Goal: Check status: Check status

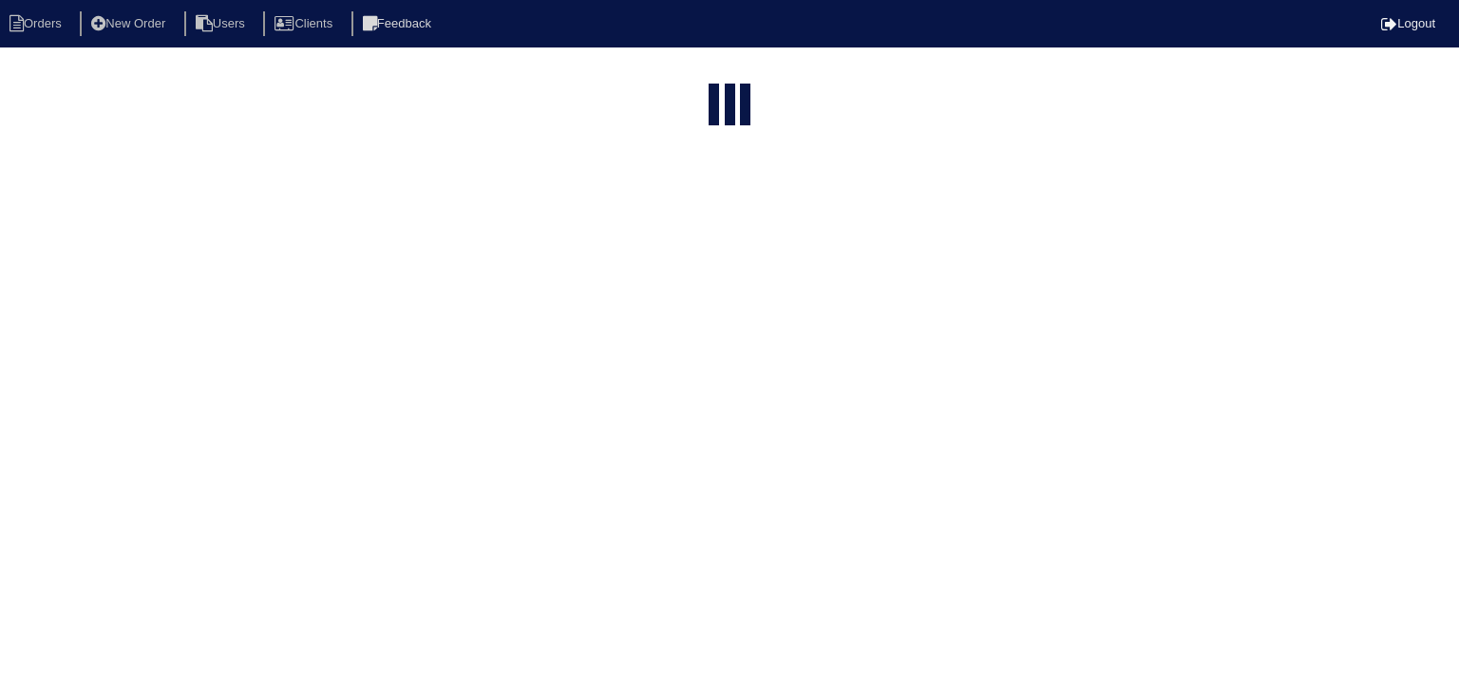
select select "15"
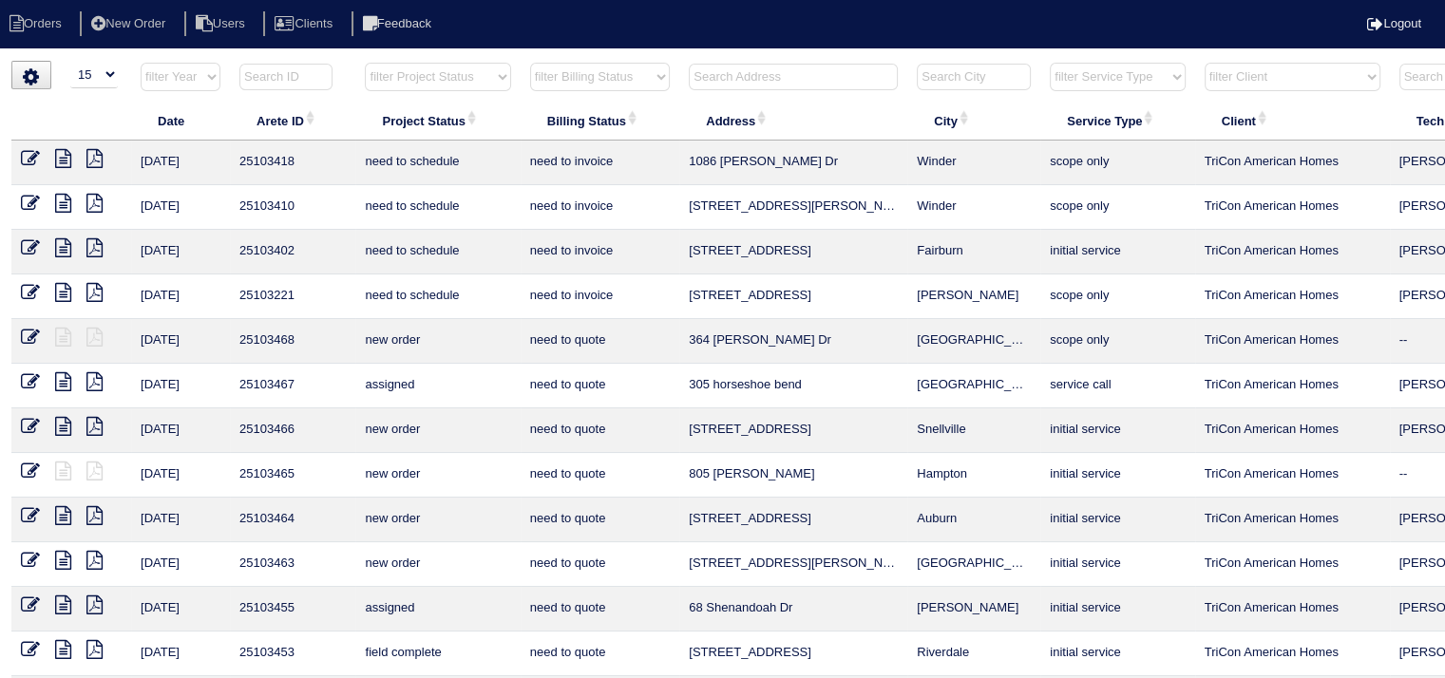
click at [734, 84] on input "text" at bounding box center [793, 77] width 209 height 27
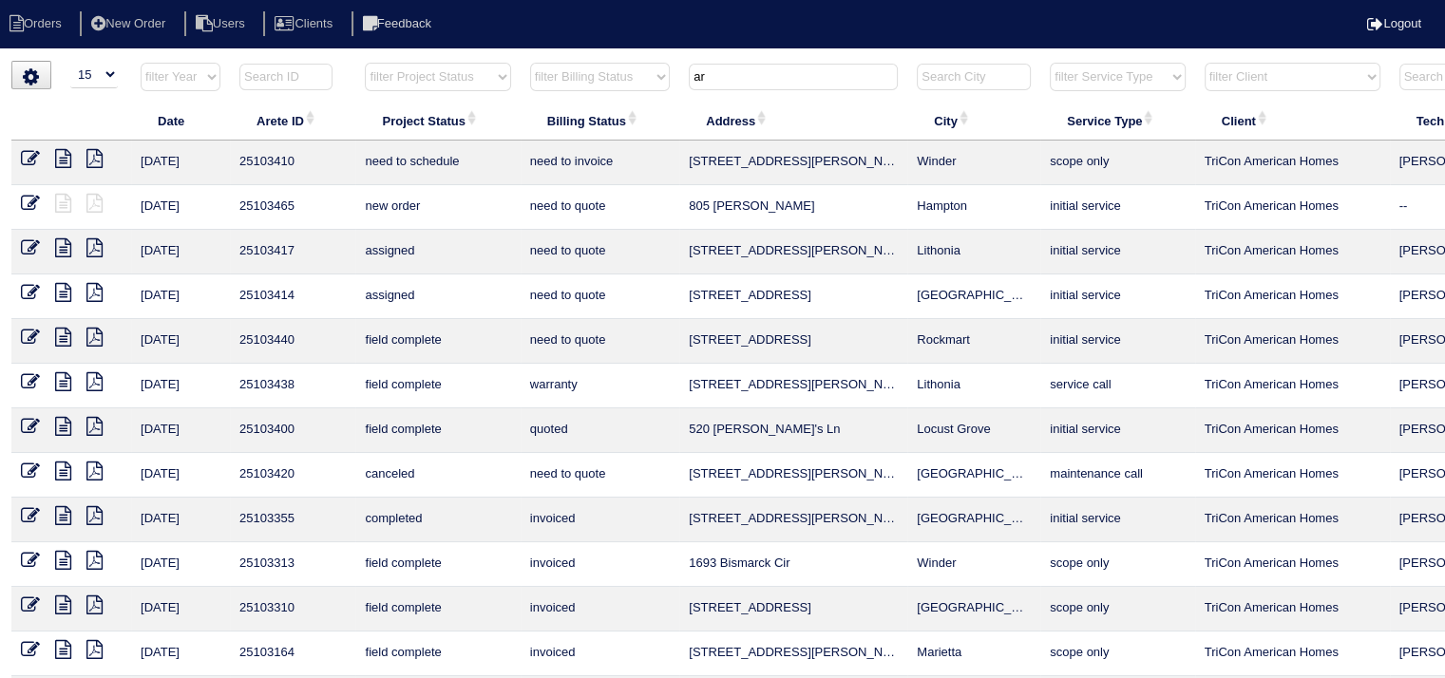
type input "a"
type input "45"
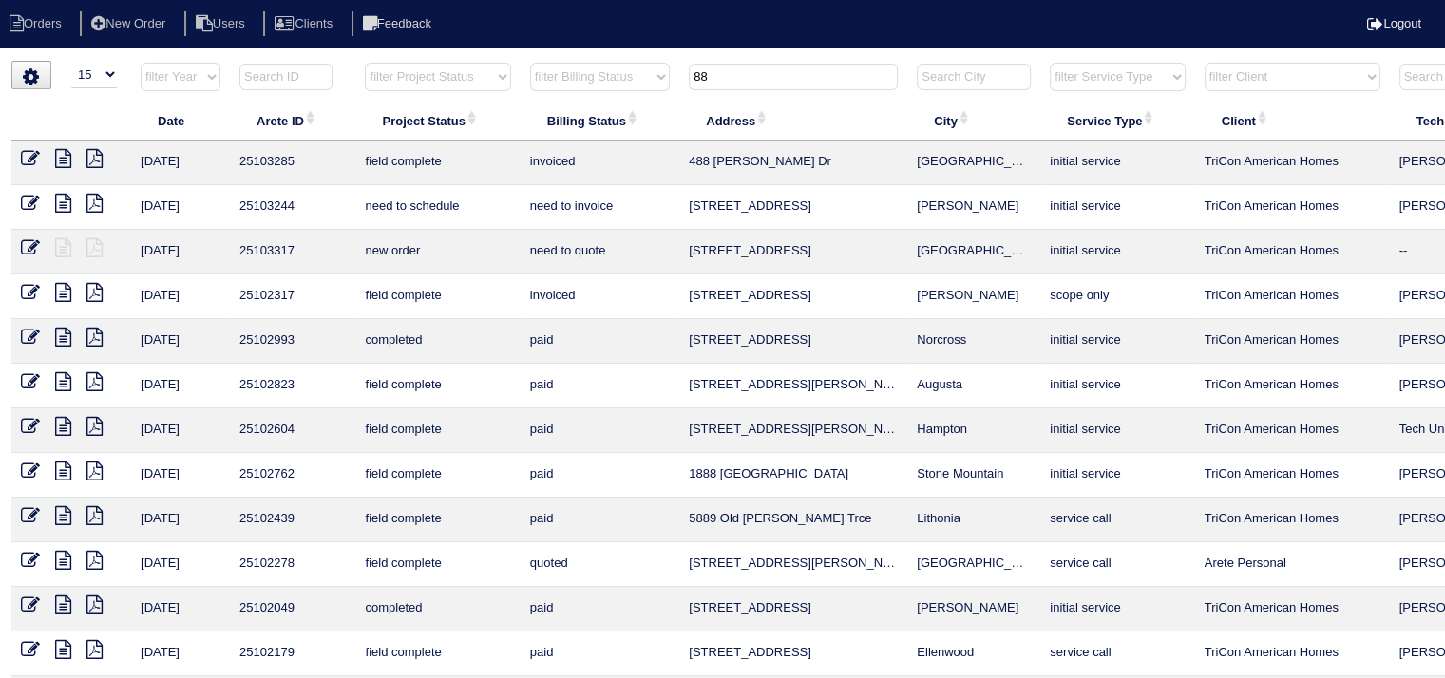
type input "8"
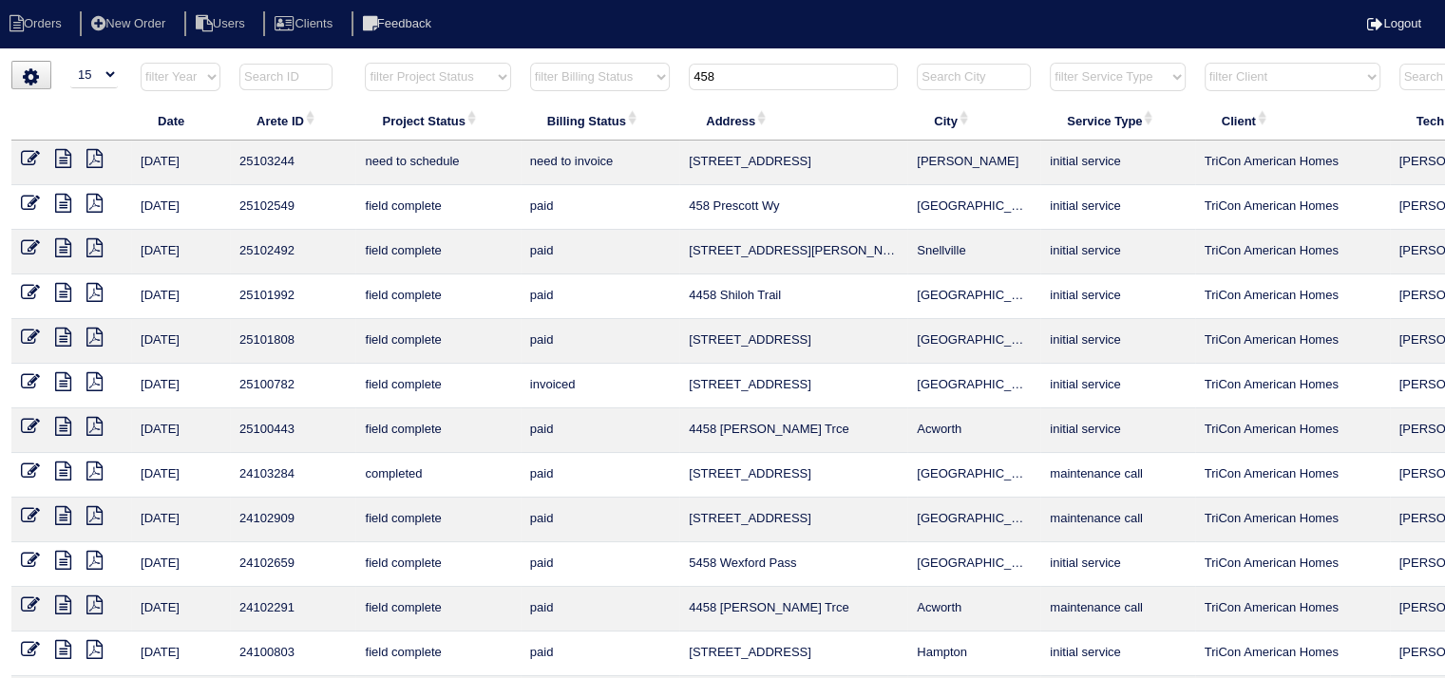
type input "458"
click at [67, 154] on icon at bounding box center [63, 158] width 16 height 19
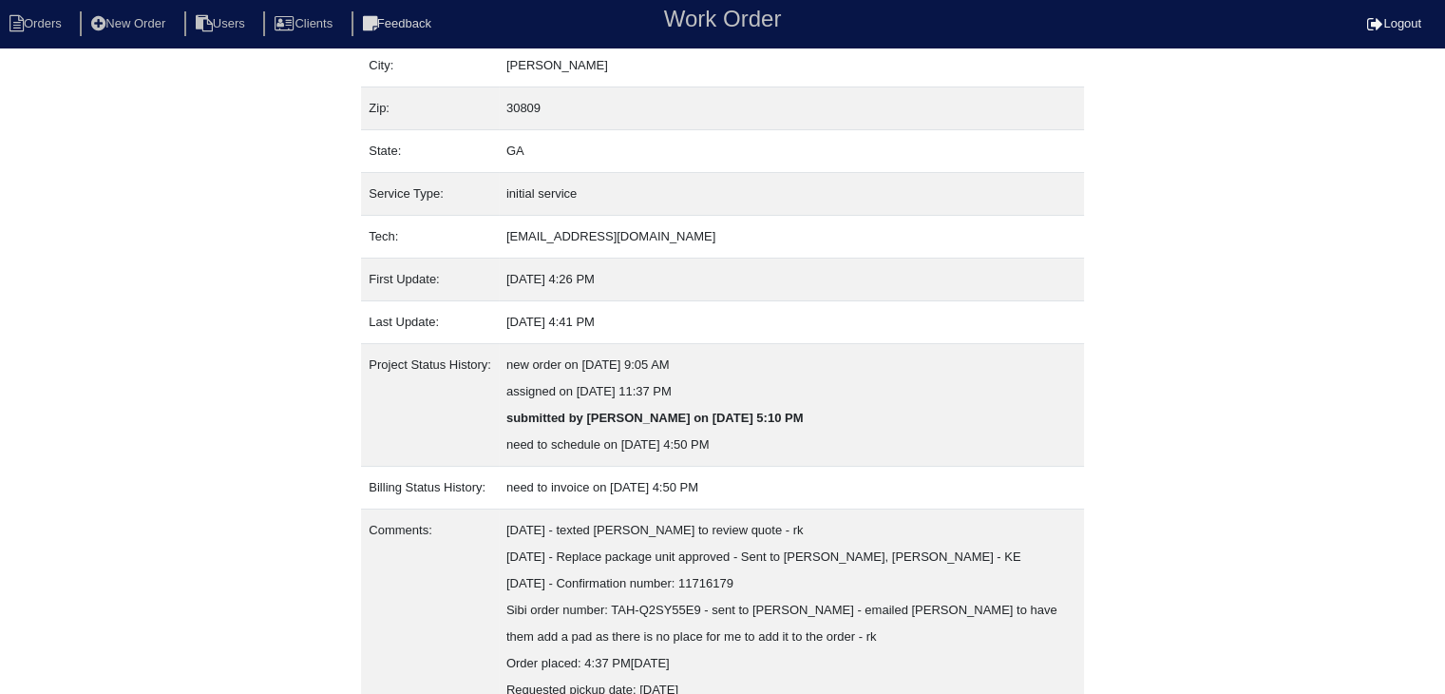
scroll to position [224, 0]
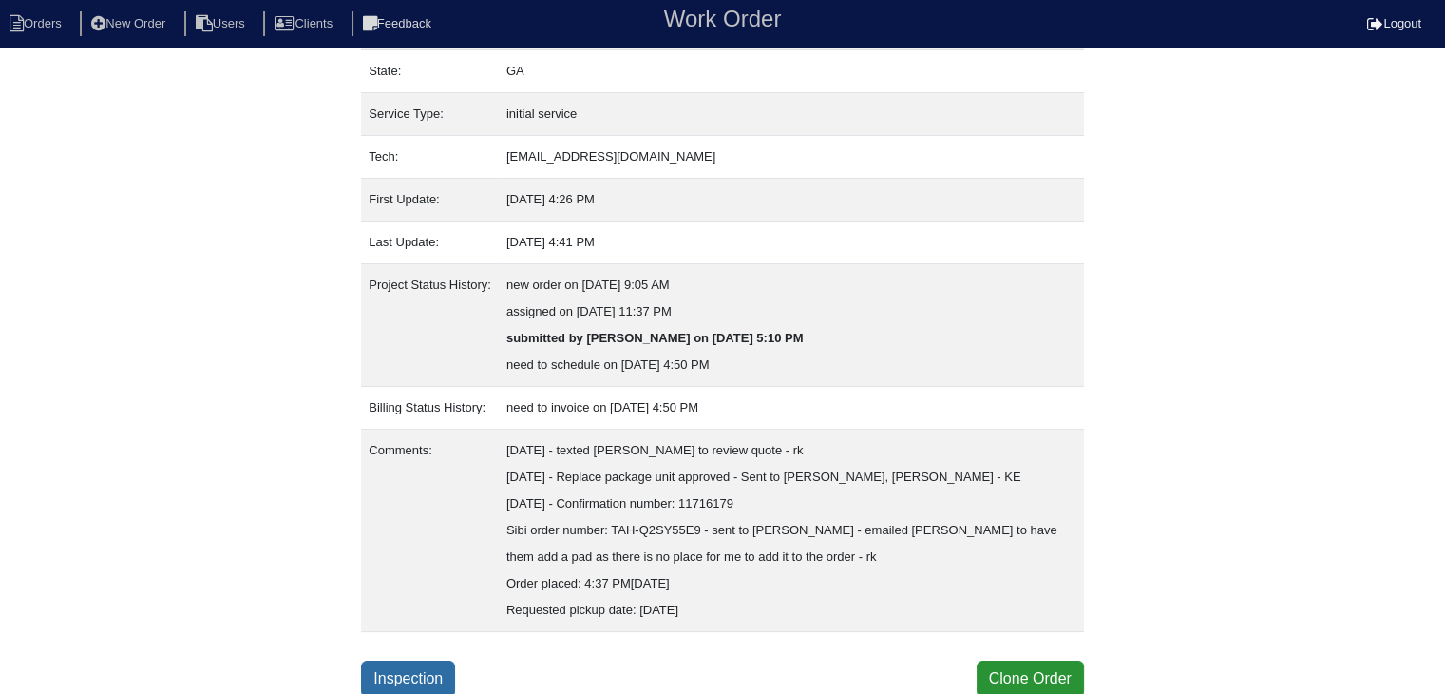
click at [434, 675] on link "Inspection" at bounding box center [408, 678] width 94 height 36
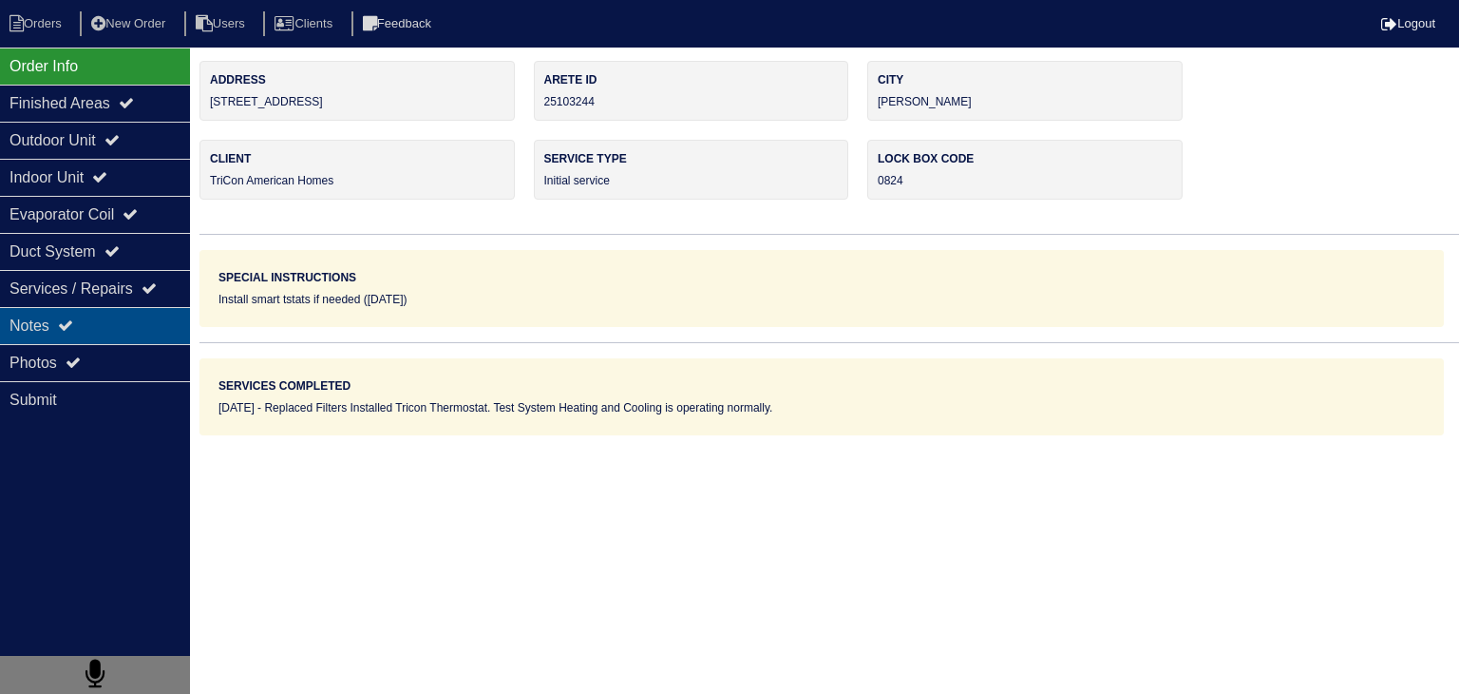
click at [135, 334] on div "Notes" at bounding box center [95, 325] width 190 height 37
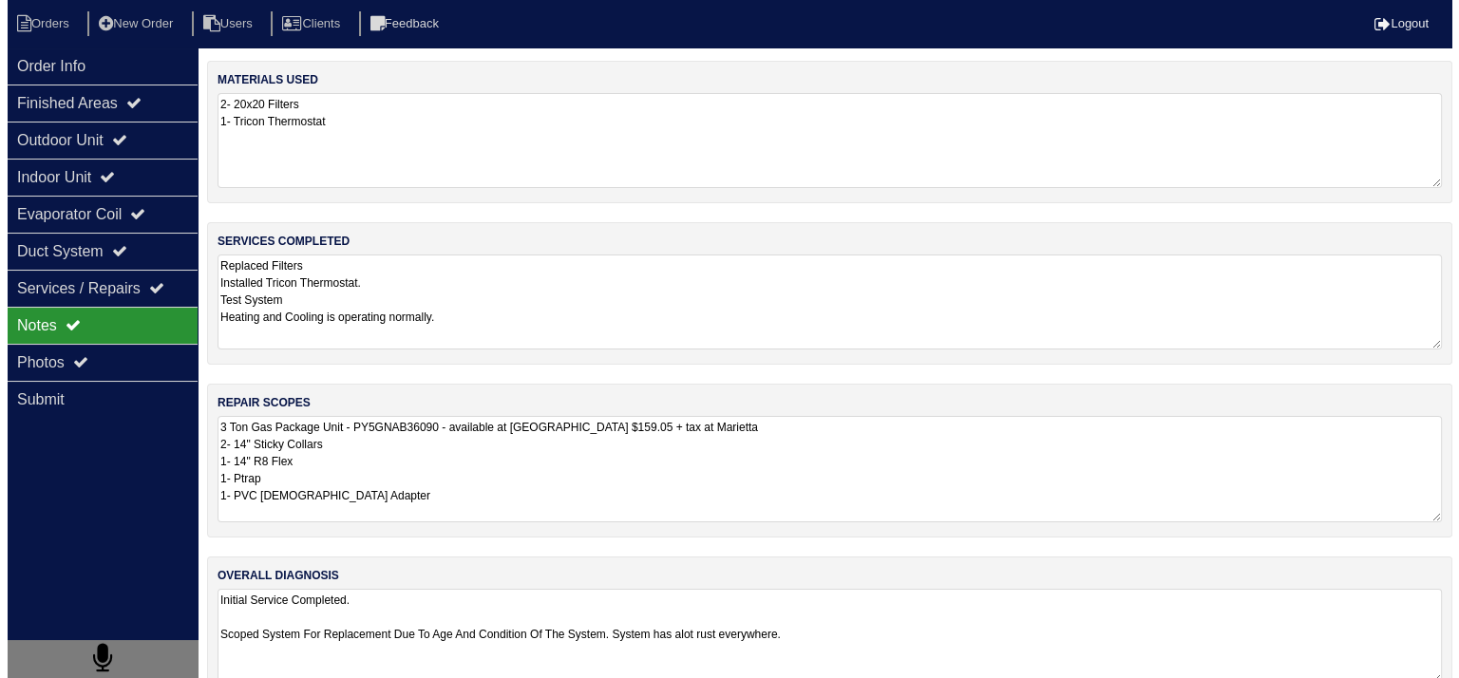
scroll to position [1, 0]
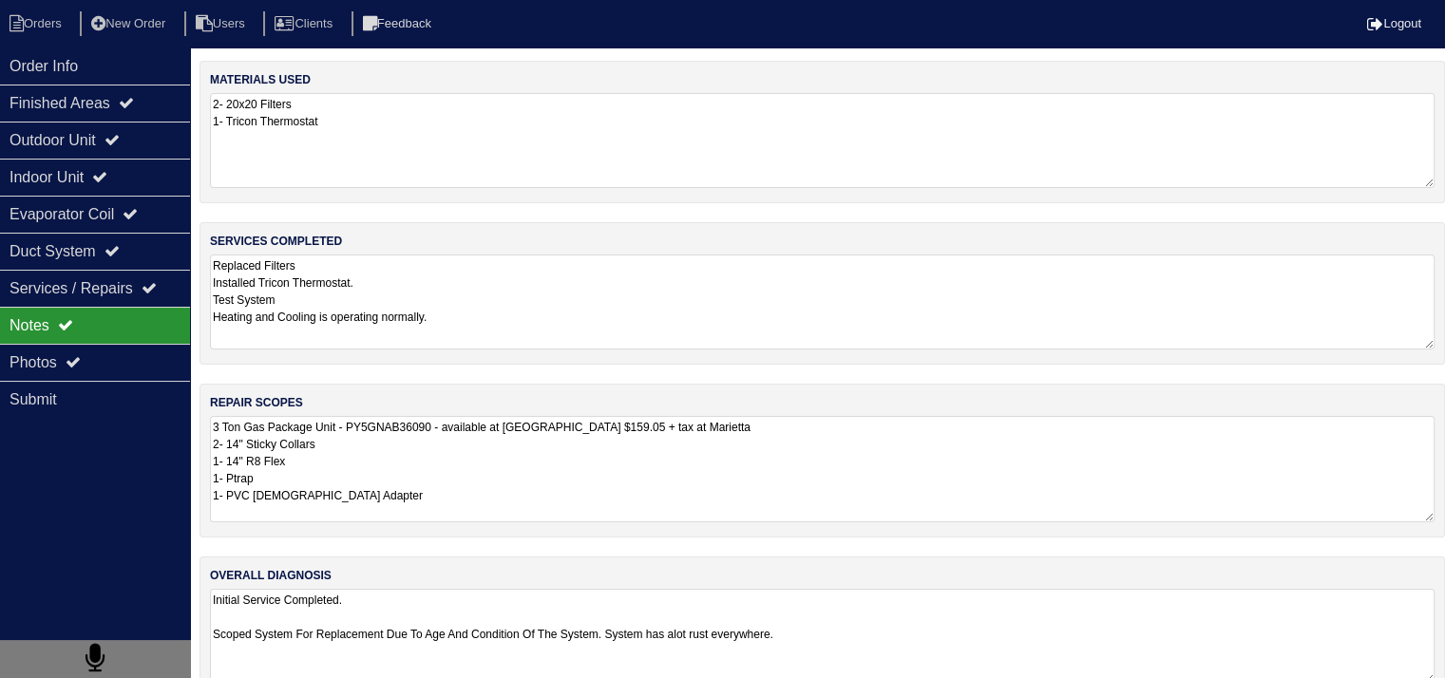
drag, startPoint x: 215, startPoint y: 424, endPoint x: 399, endPoint y: 522, distance: 208.7
click at [399, 522] on div "repair scopes 3 Ton Gas Package Unit - PY5GNAB36090 - available at [GEOGRAPHIC_…" at bounding box center [823, 461] width 1246 height 154
click at [44, 29] on li "Orders" at bounding box center [38, 24] width 77 height 26
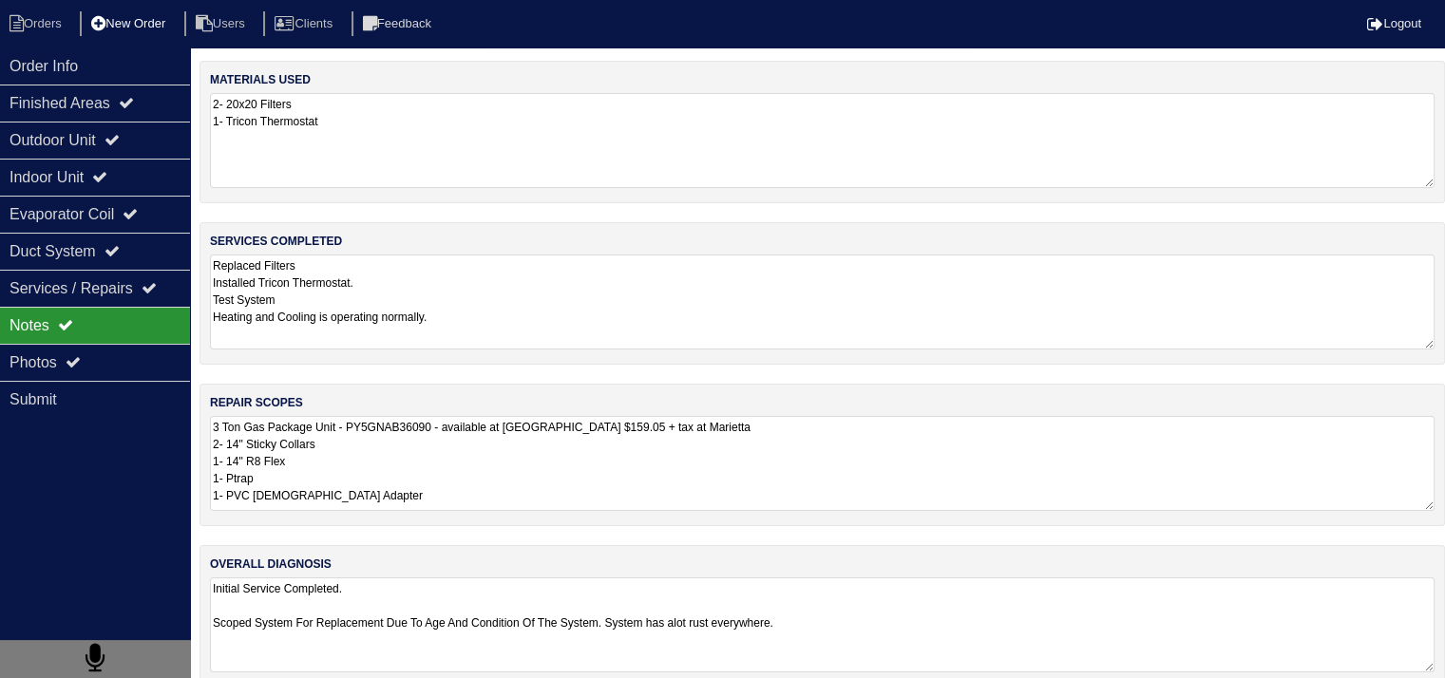
select select "15"
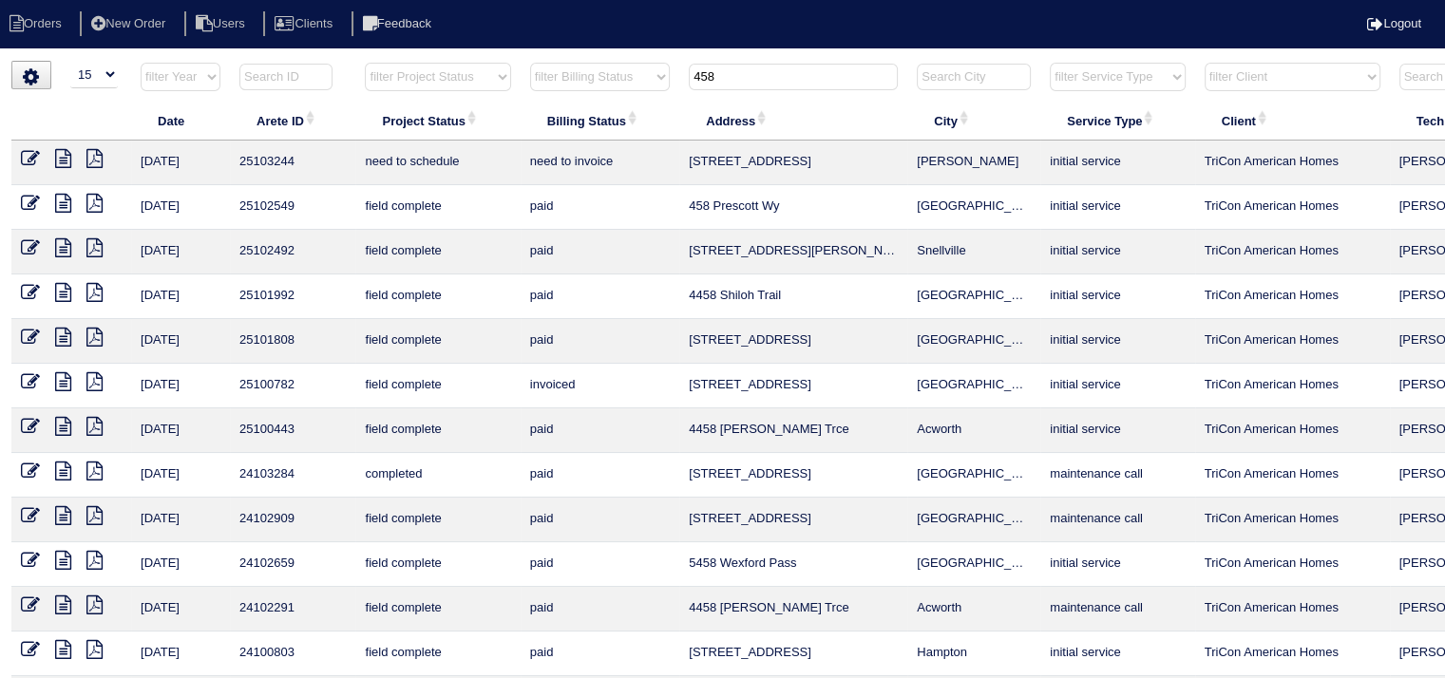
drag, startPoint x: 741, startPoint y: 77, endPoint x: 642, endPoint y: 81, distance: 98.9
click at [642, 81] on tr "filter Year -- Any Year -- 2025 2024 2023 2022 2021 2020 2019 filter Project St…" at bounding box center [834, 81] width 1646 height 39
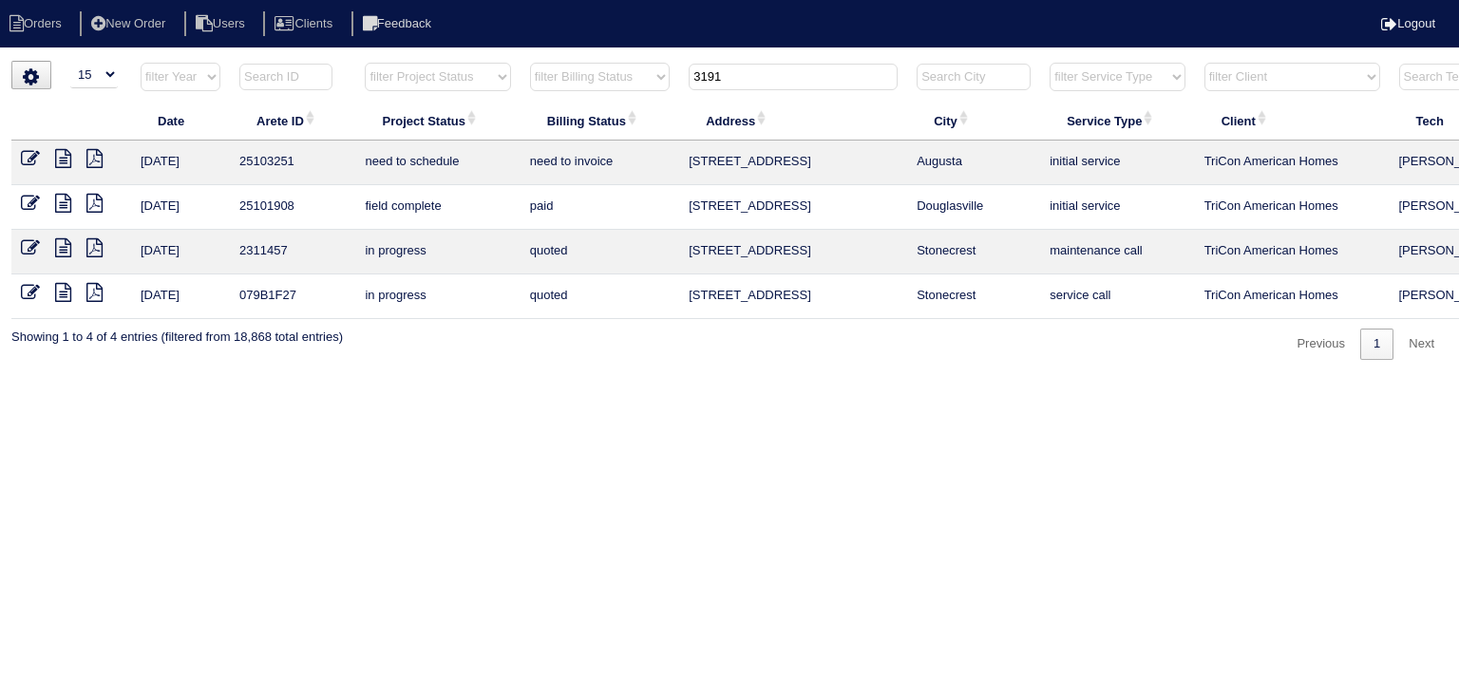
type input "3191"
click at [61, 161] on icon at bounding box center [63, 158] width 16 height 19
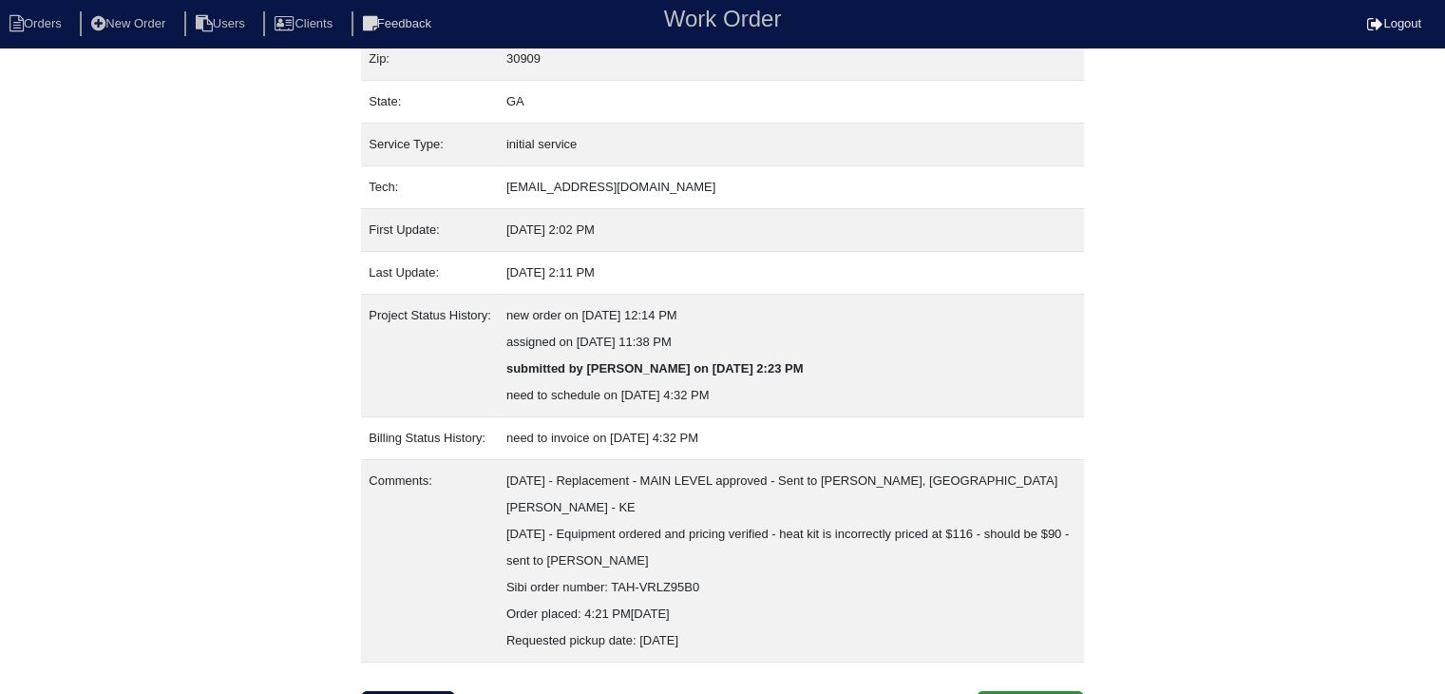
scroll to position [198, 0]
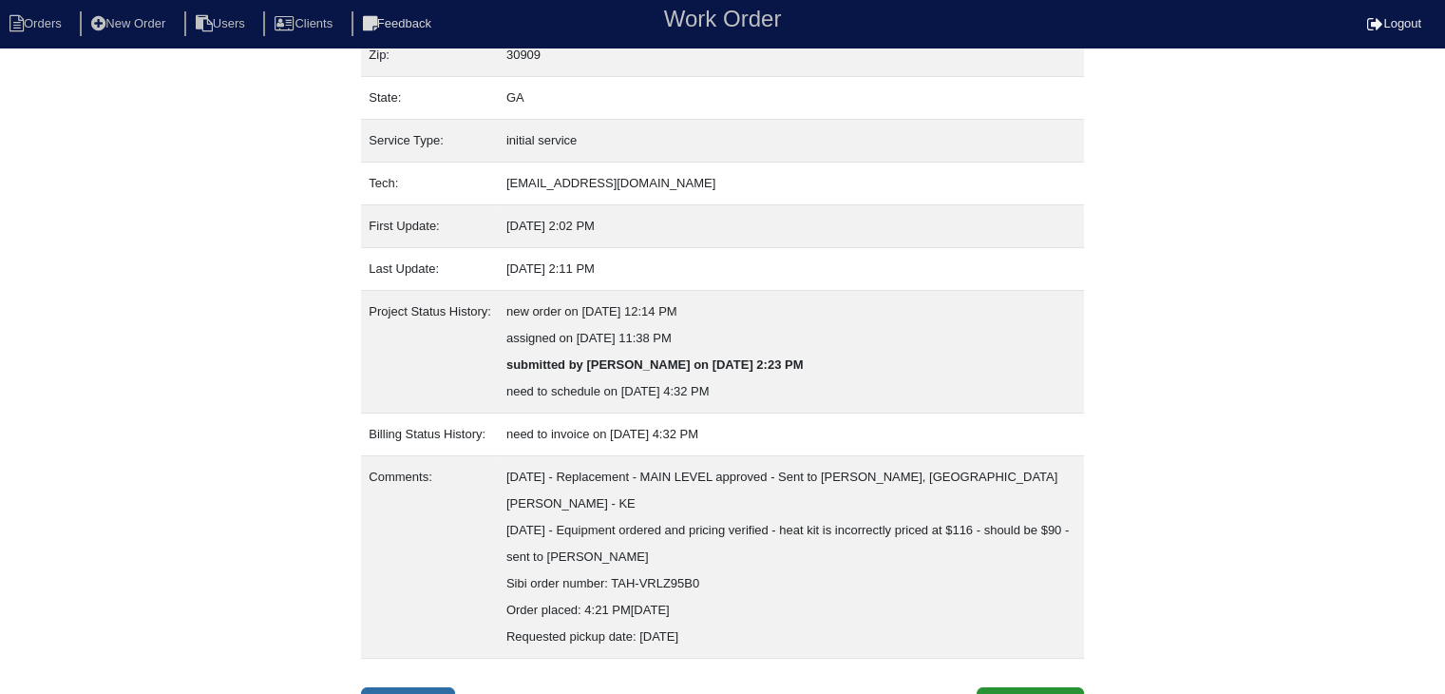
click at [441, 687] on link "Inspection" at bounding box center [408, 705] width 94 height 36
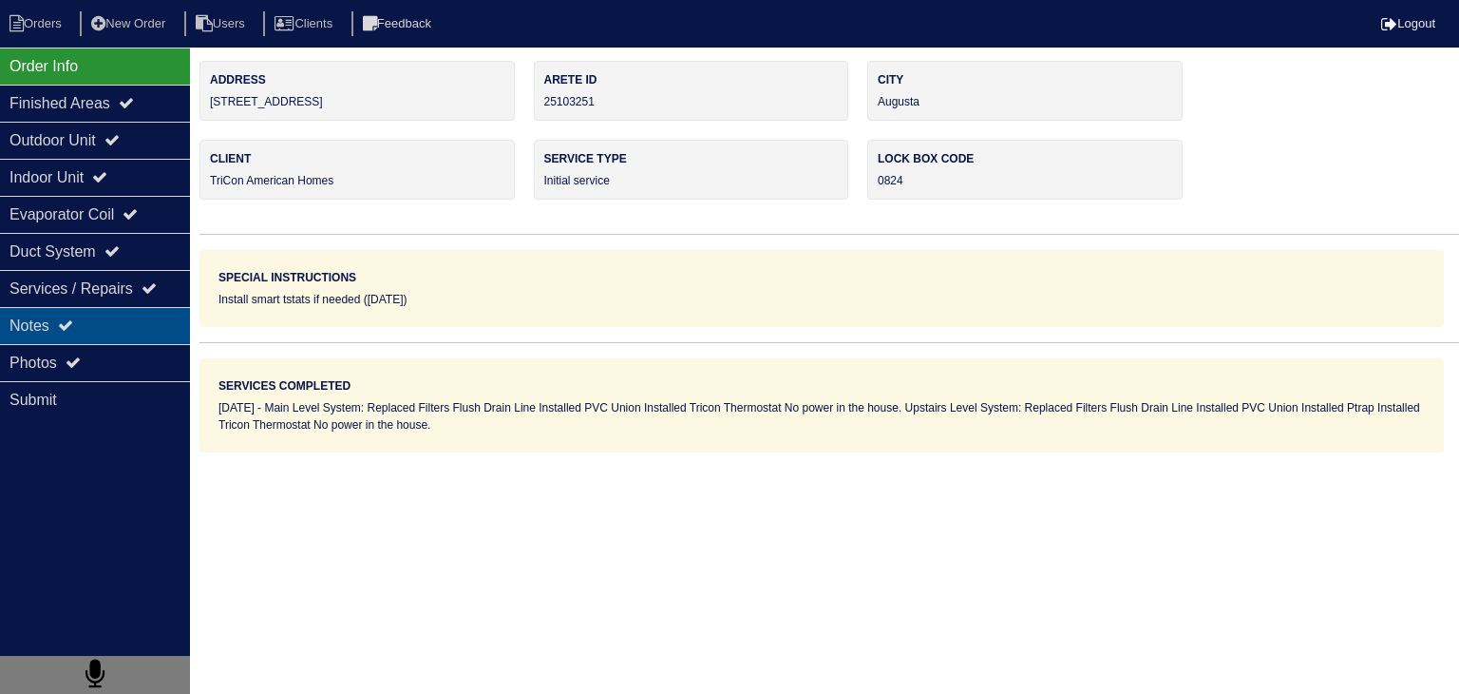
click at [106, 324] on div "Notes" at bounding box center [95, 325] width 190 height 37
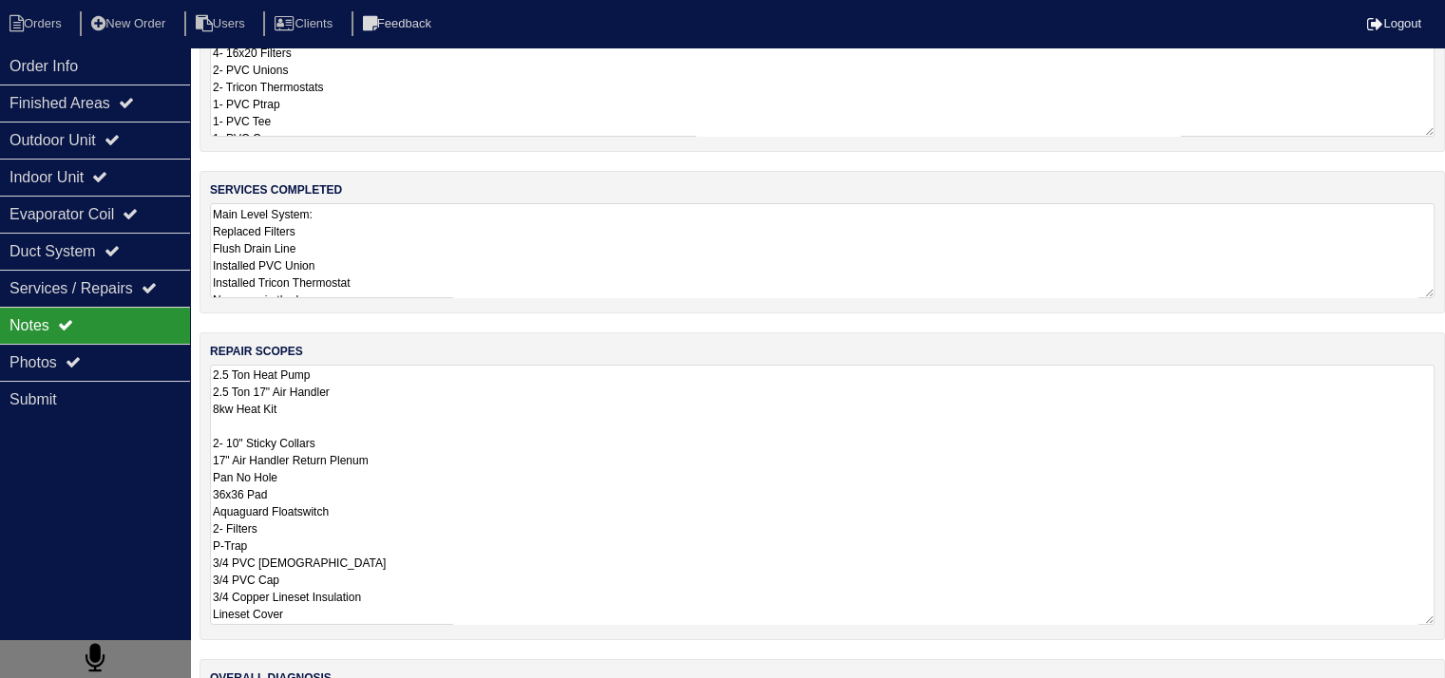
scroll to position [190, 0]
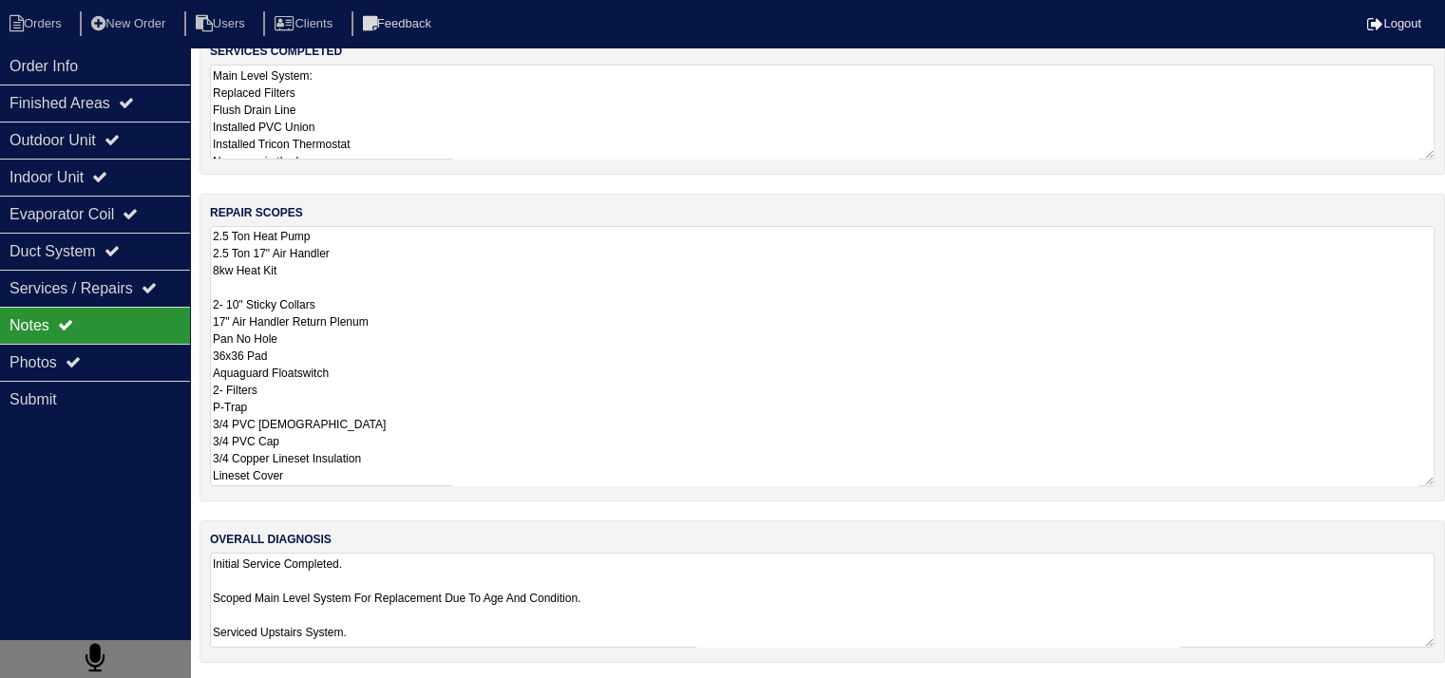
drag, startPoint x: 213, startPoint y: 427, endPoint x: 379, endPoint y: 679, distance: 302.5
click at [379, 679] on html "Orders New Order Users Clients Feedback Logout Orders New Order Users Clients M…" at bounding box center [722, 246] width 1445 height 872
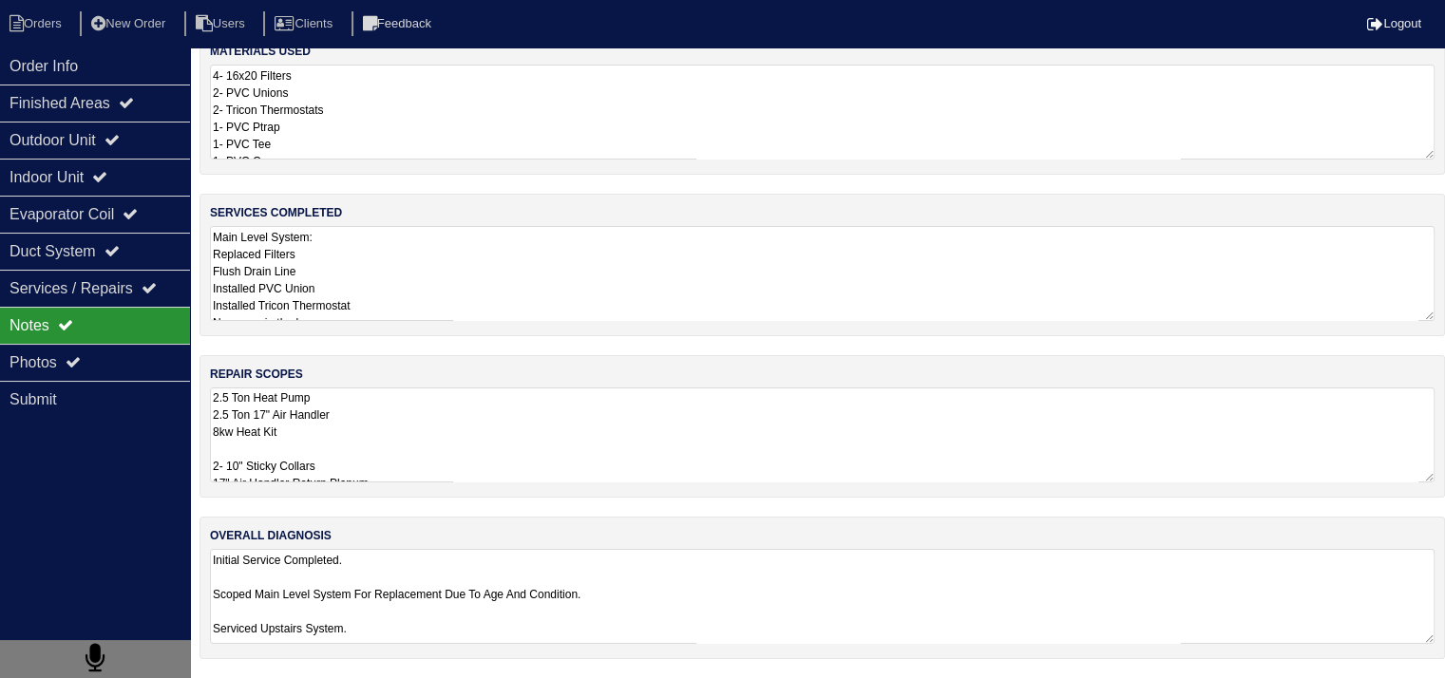
scroll to position [24, 0]
